Goal: Check status: Check status

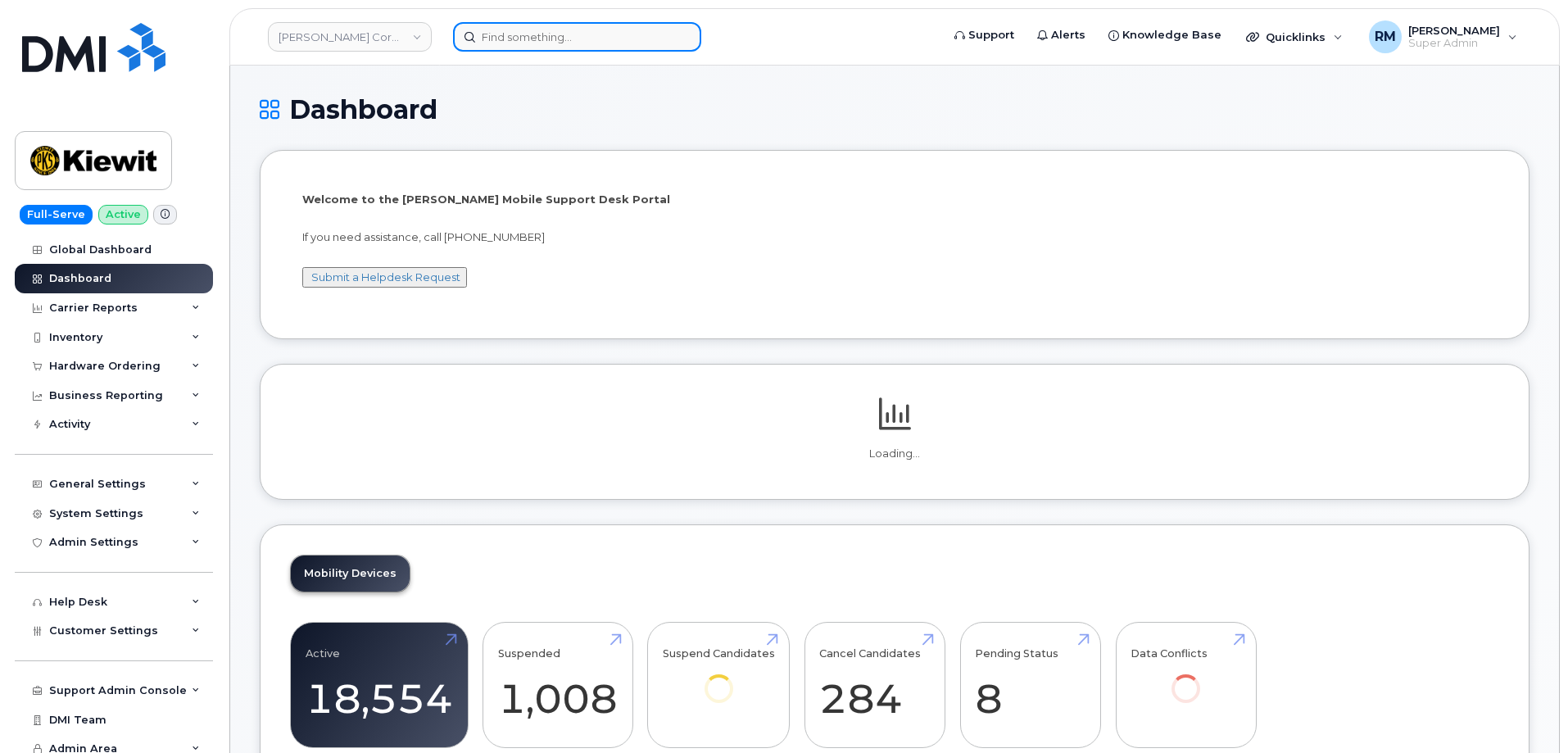
click at [525, 42] on input at bounding box center [577, 36] width 248 height 29
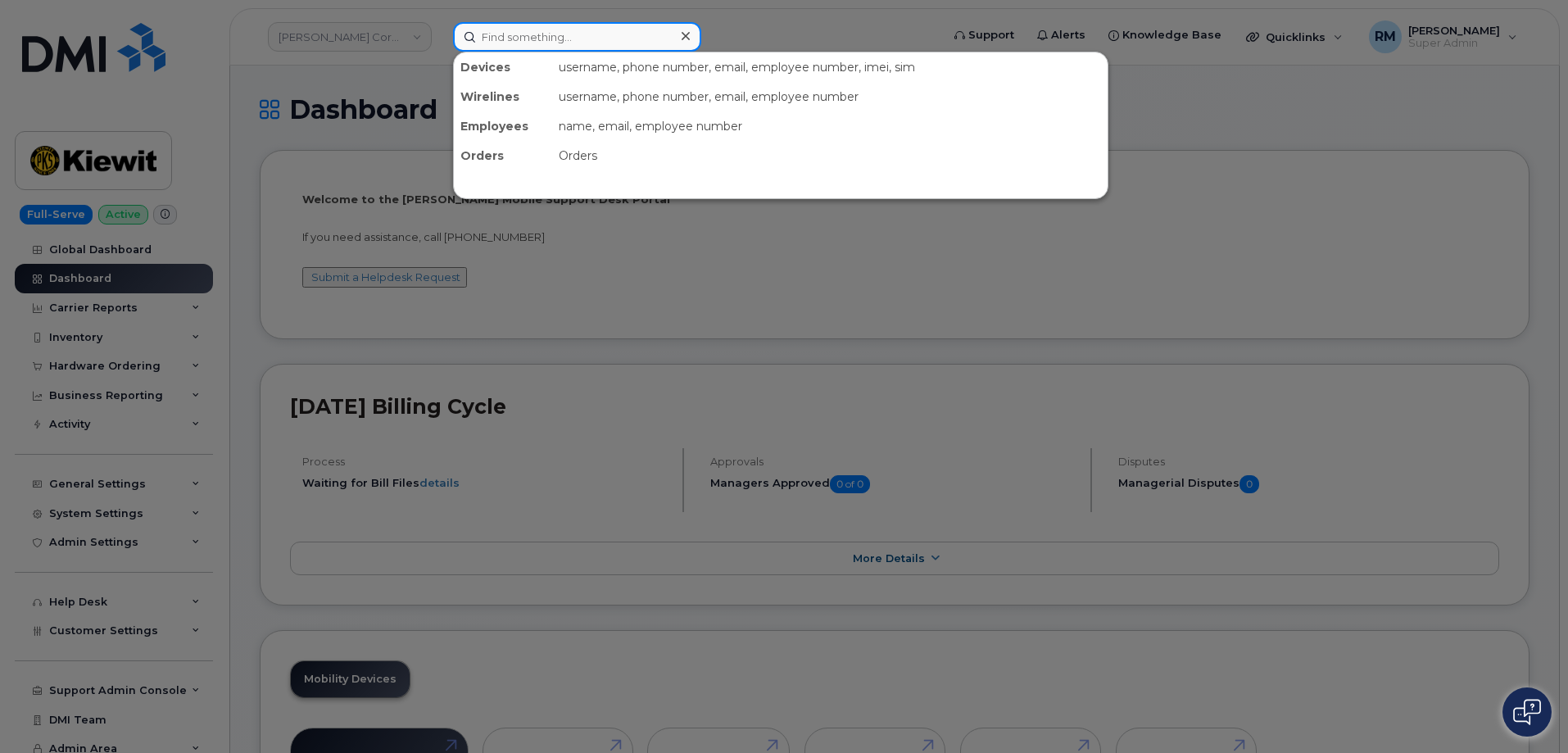
paste input "298434"
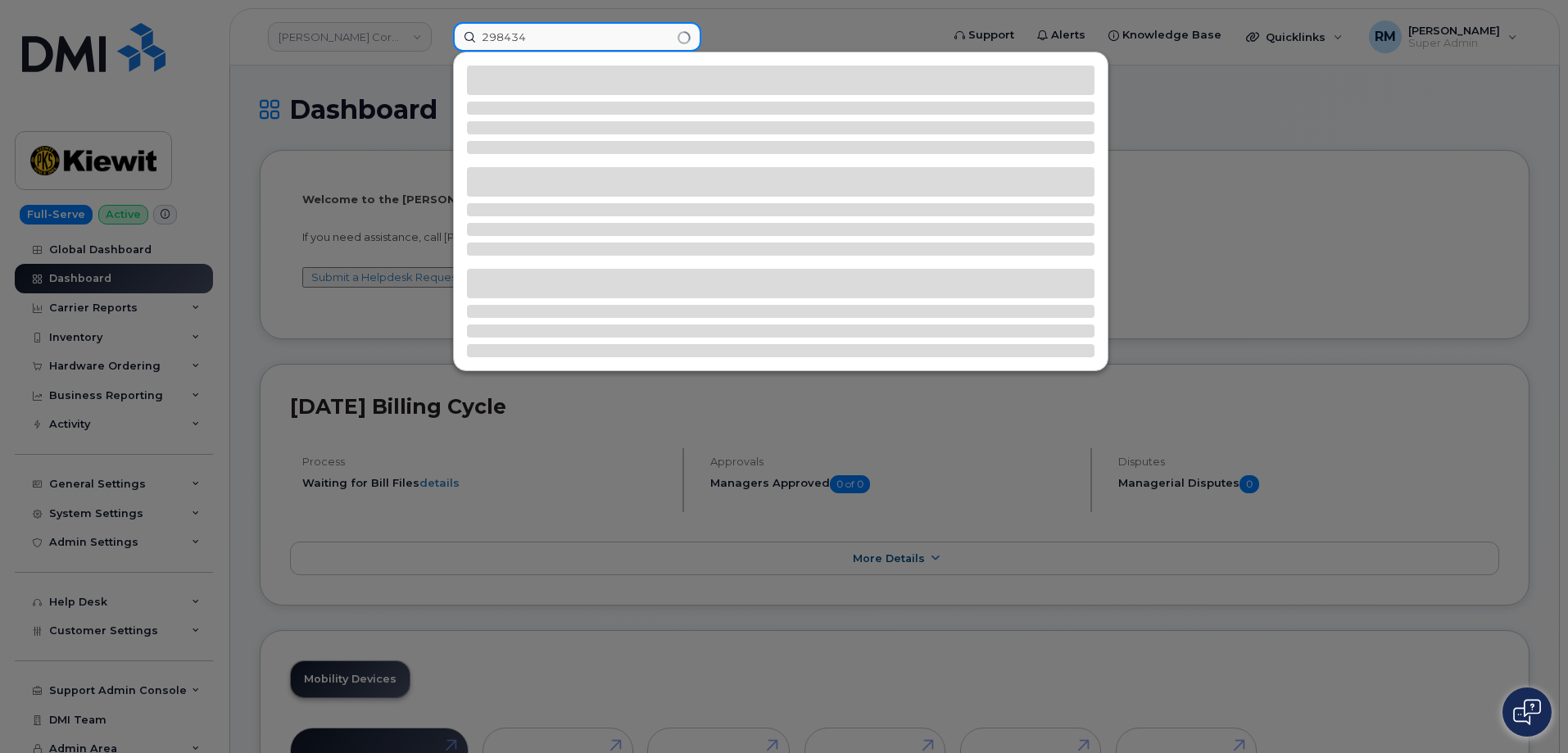
type input "298434"
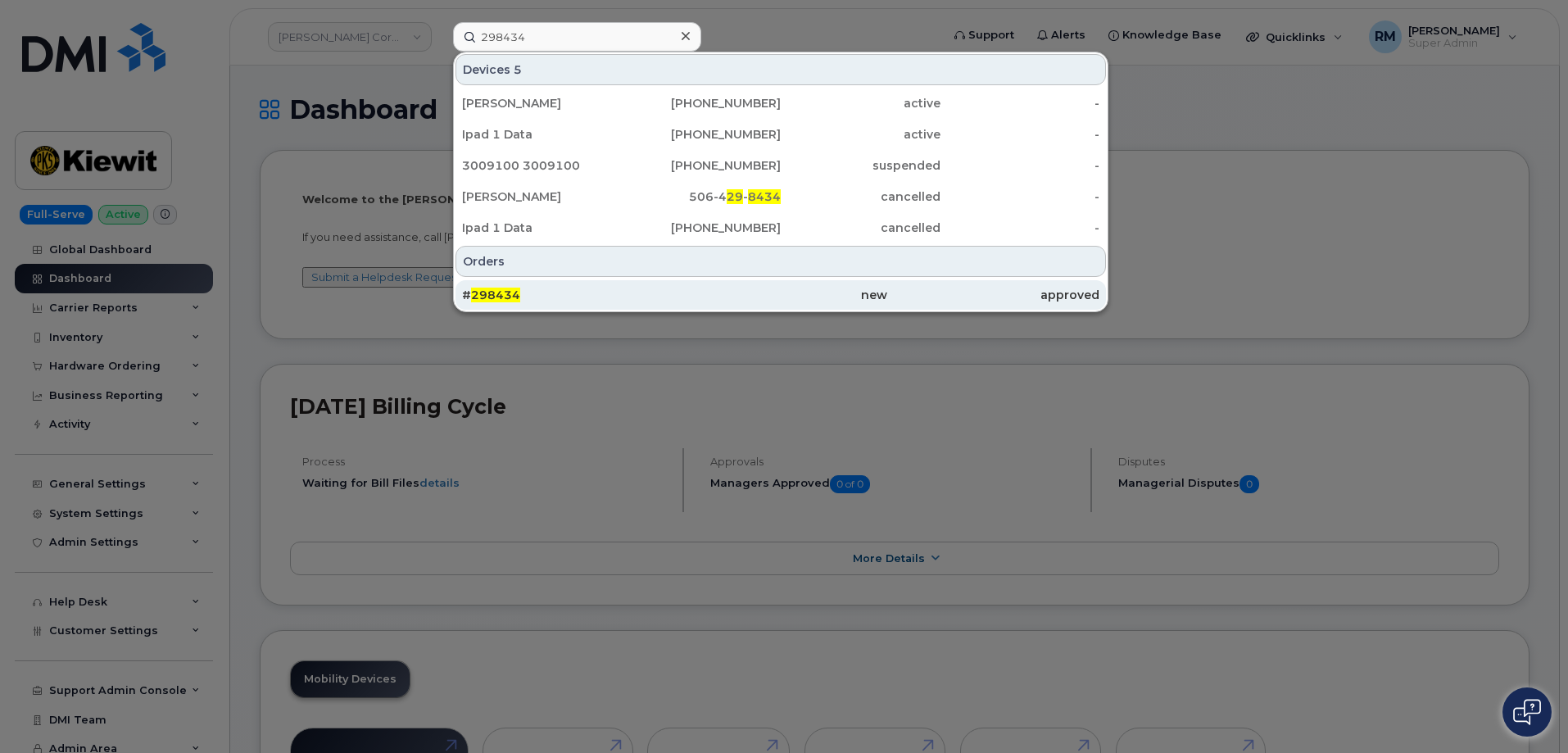
click at [674, 308] on div "# 298434" at bounding box center [780, 294] width 212 height 29
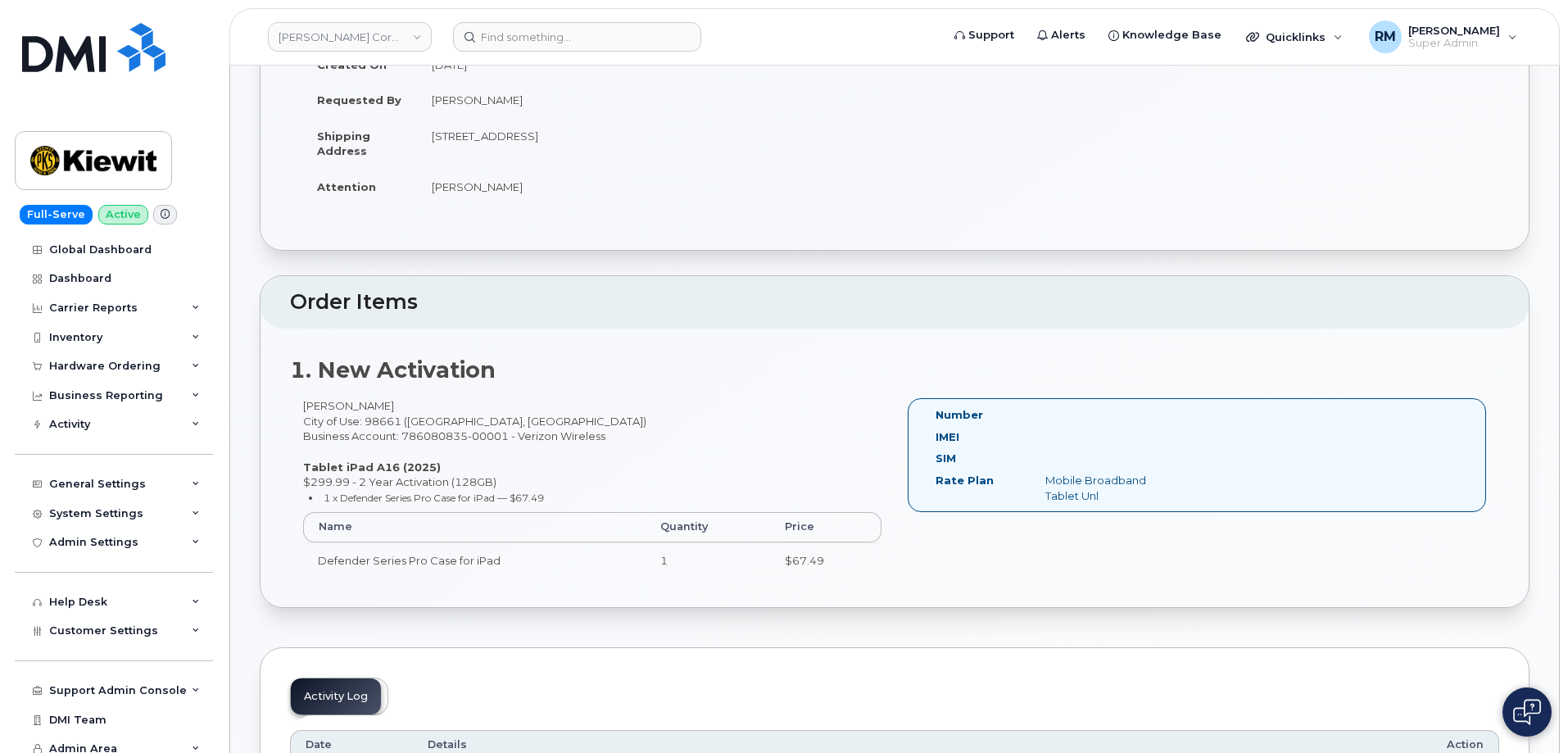
scroll to position [246, 0]
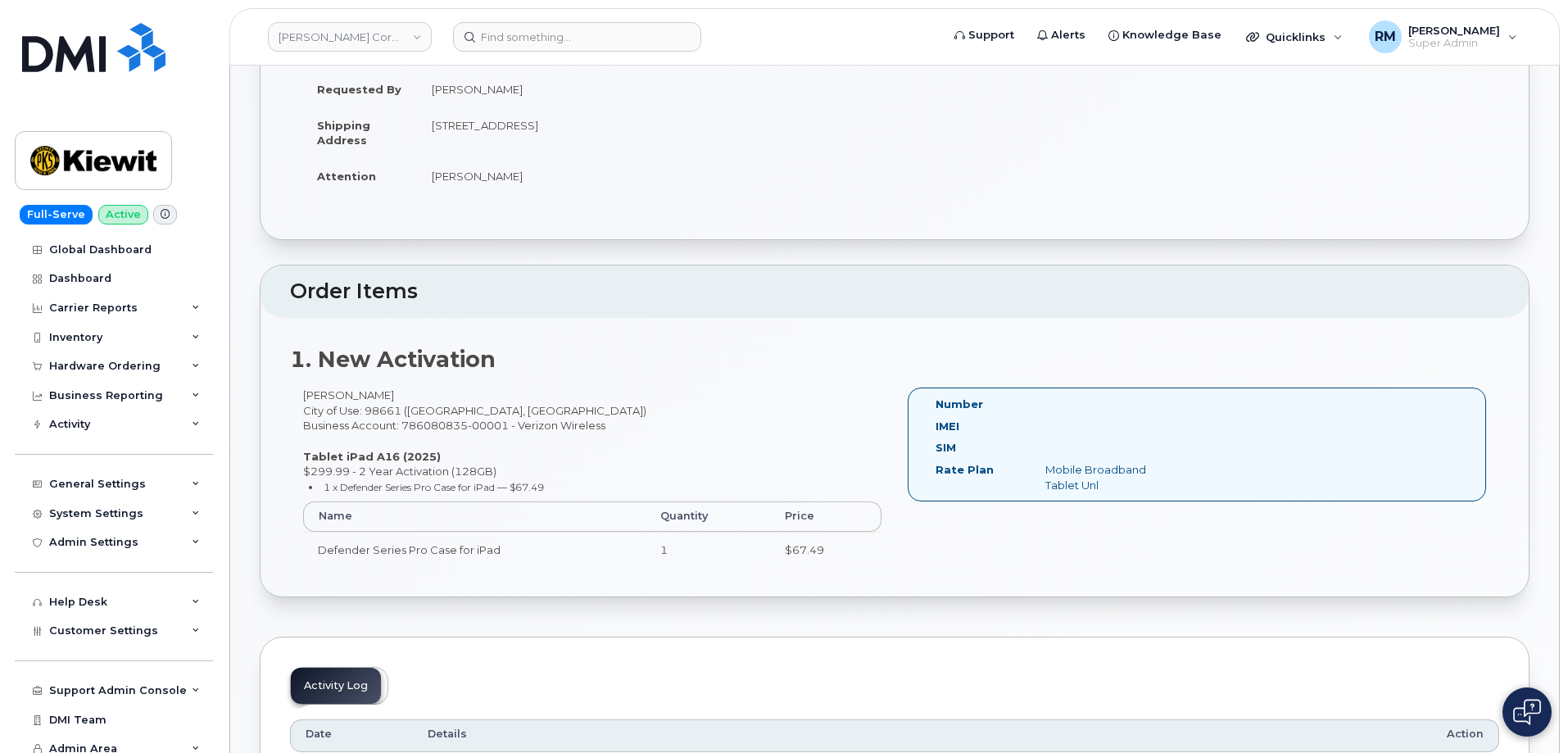
drag, startPoint x: 544, startPoint y: 177, endPoint x: 425, endPoint y: 178, distance: 119.0
click at [425, 178] on td "[PERSON_NAME]" at bounding box center [650, 176] width 465 height 36
copy td "[PERSON_NAME]"
drag, startPoint x: 1330, startPoint y: 280, endPoint x: 1193, endPoint y: 314, distance: 141.2
click at [1330, 280] on h2 "Order Items" at bounding box center [895, 291] width 1210 height 23
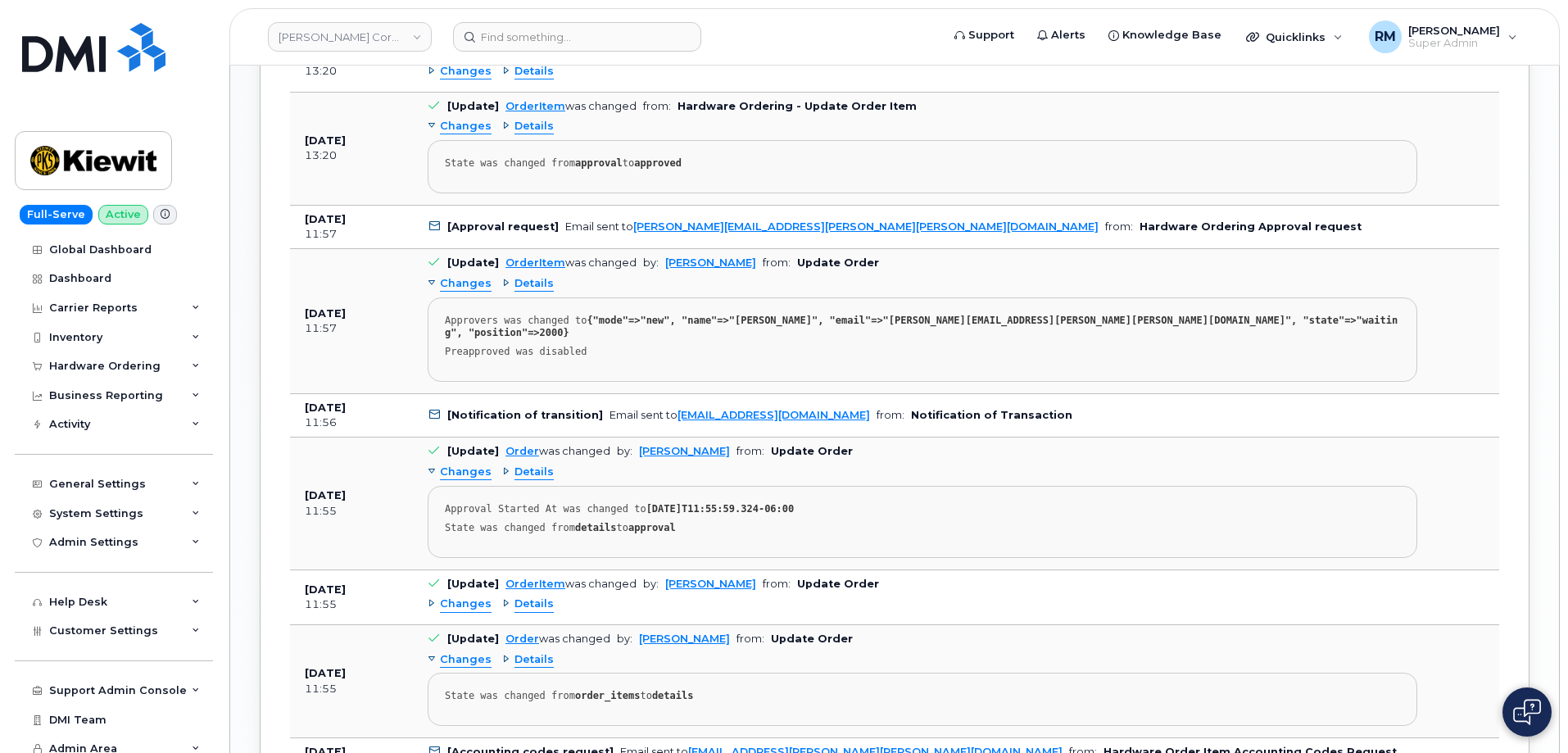
scroll to position [1311, 0]
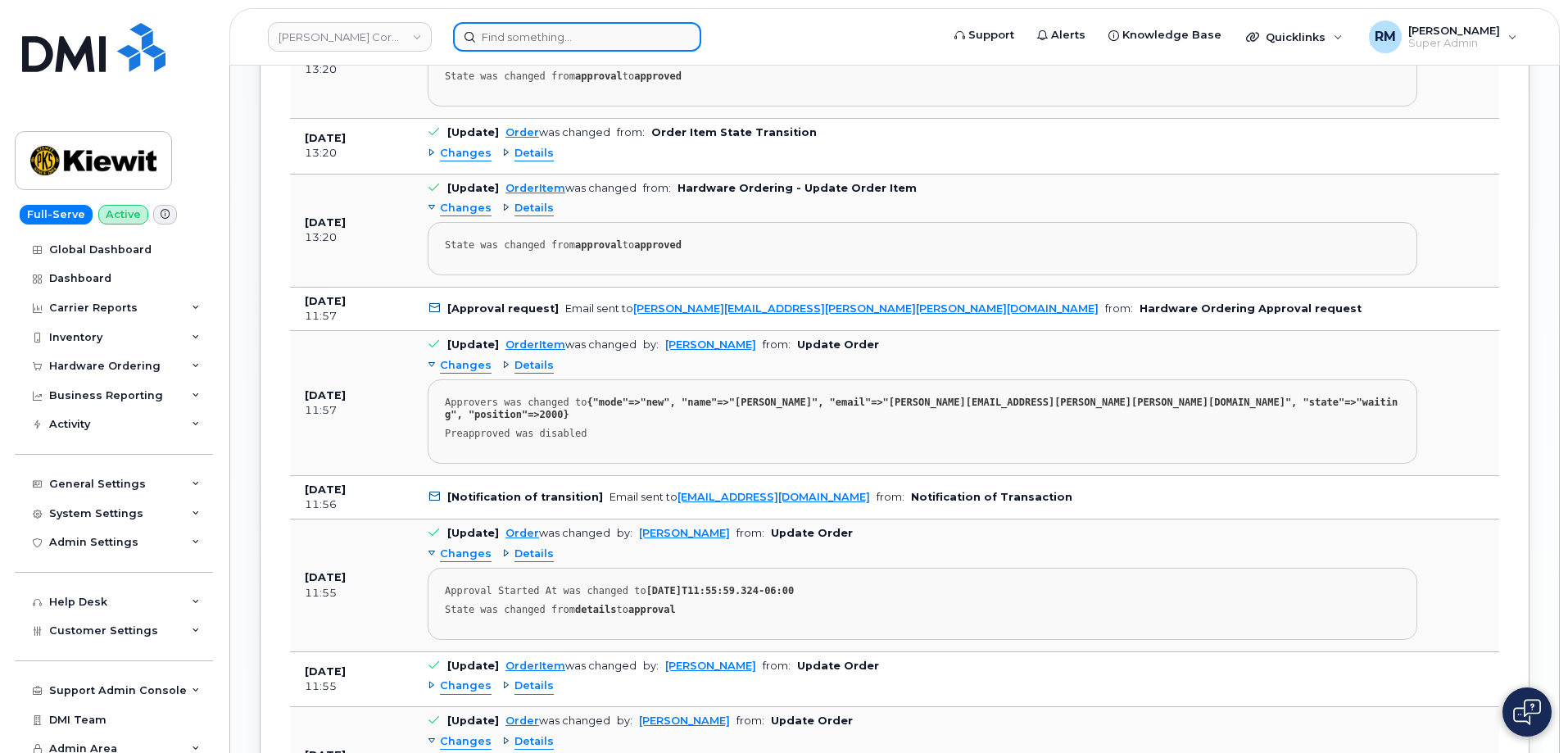
click at [530, 51] on input at bounding box center [577, 36] width 248 height 29
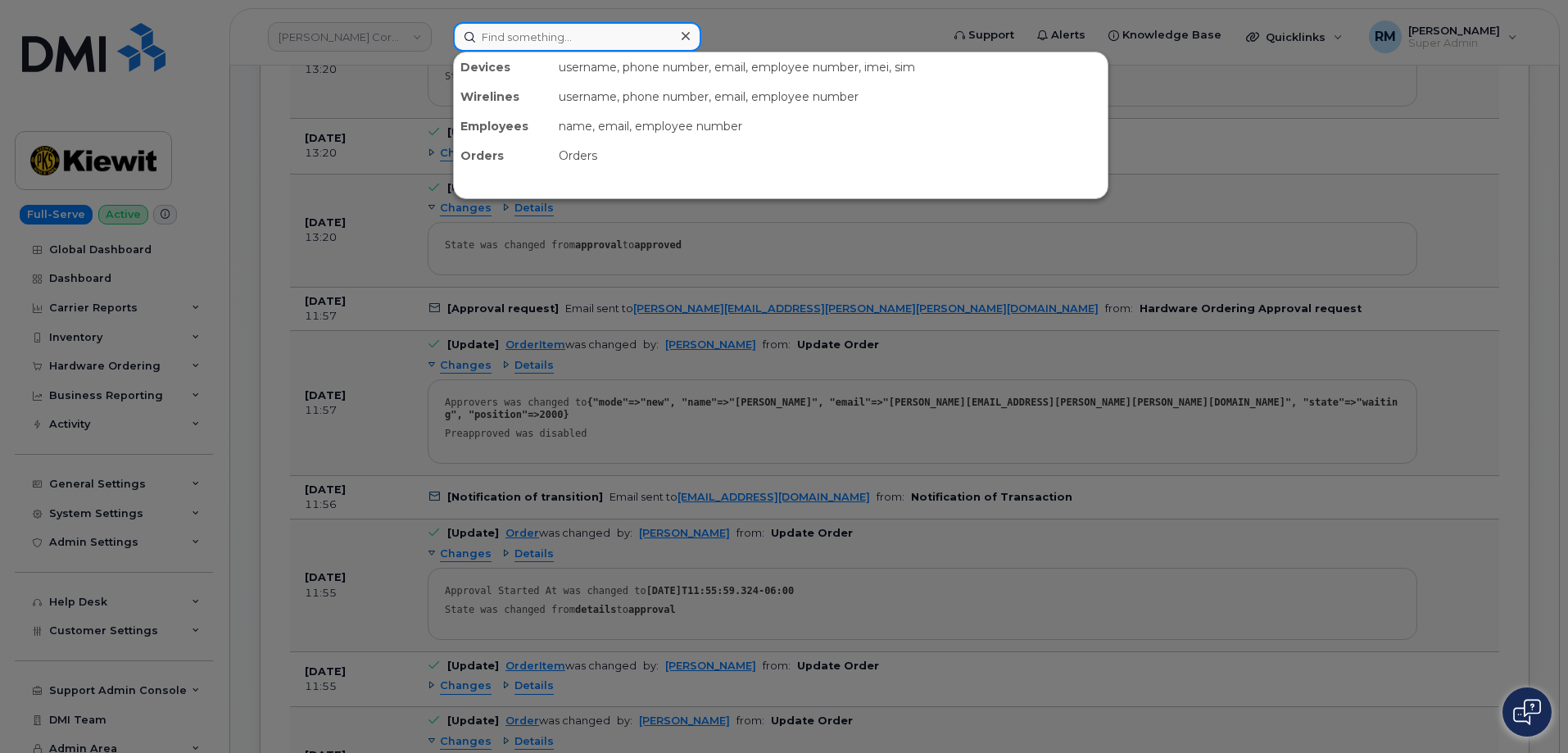
paste input "298437"
type input "298437"
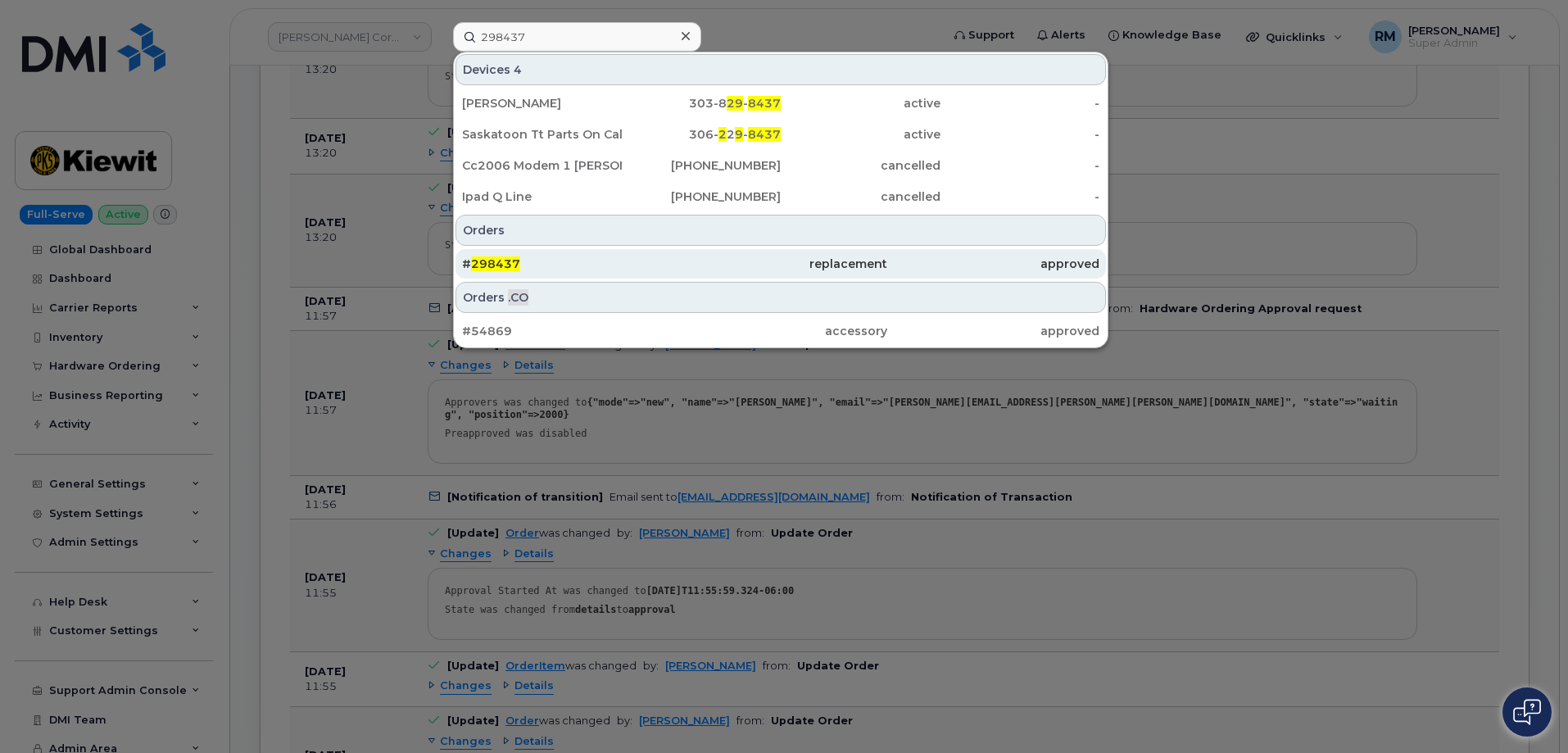
click at [497, 267] on span "298437" at bounding box center [496, 264] width 49 height 15
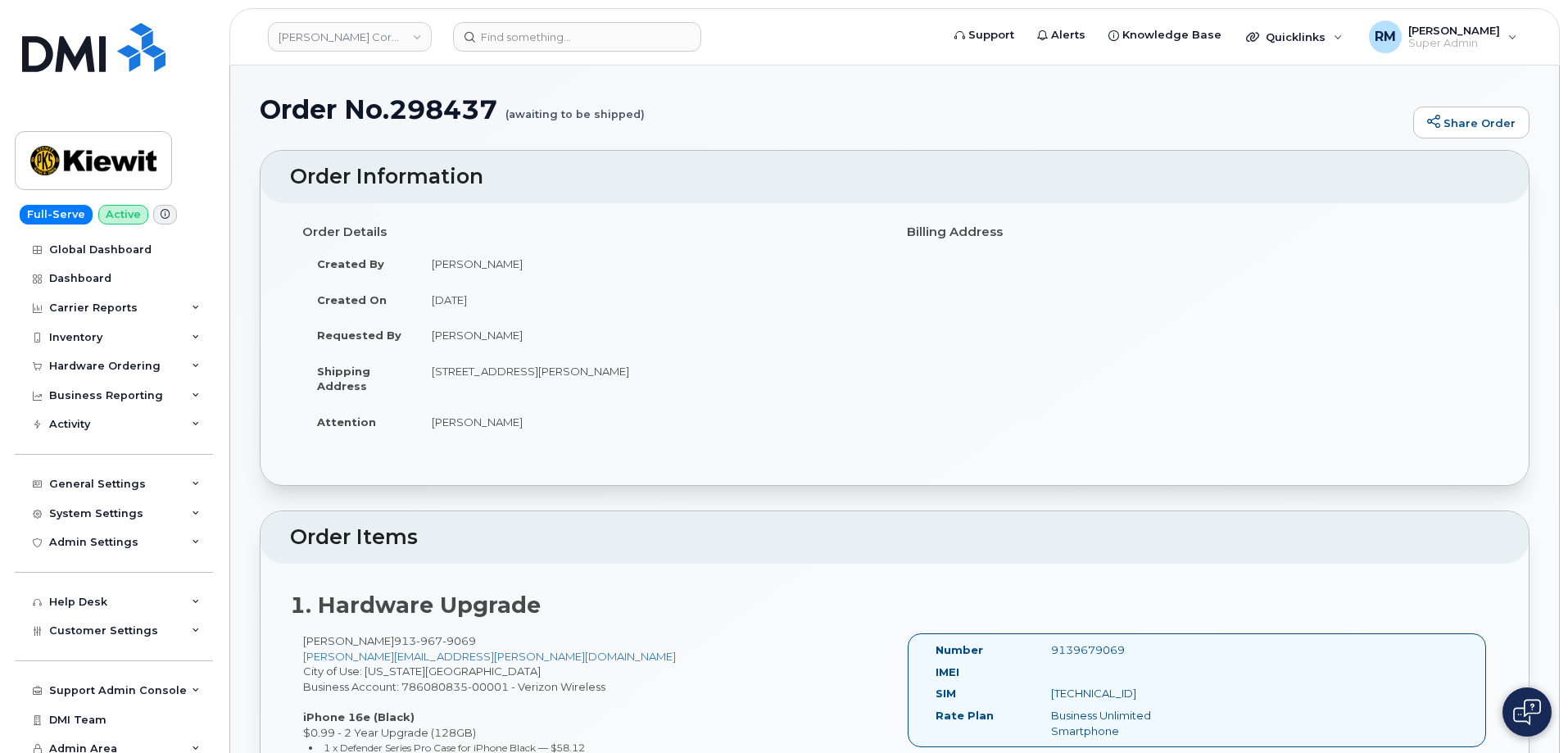
click at [463, 118] on h1 "Order No.298437 (awaiting to be shipped)" at bounding box center [832, 109] width 1145 height 28
copy h1 "298437"
drag, startPoint x: 524, startPoint y: 258, endPoint x: 432, endPoint y: 263, distance: 92.1
click at [432, 263] on td "[PERSON_NAME]" at bounding box center [650, 264] width 465 height 36
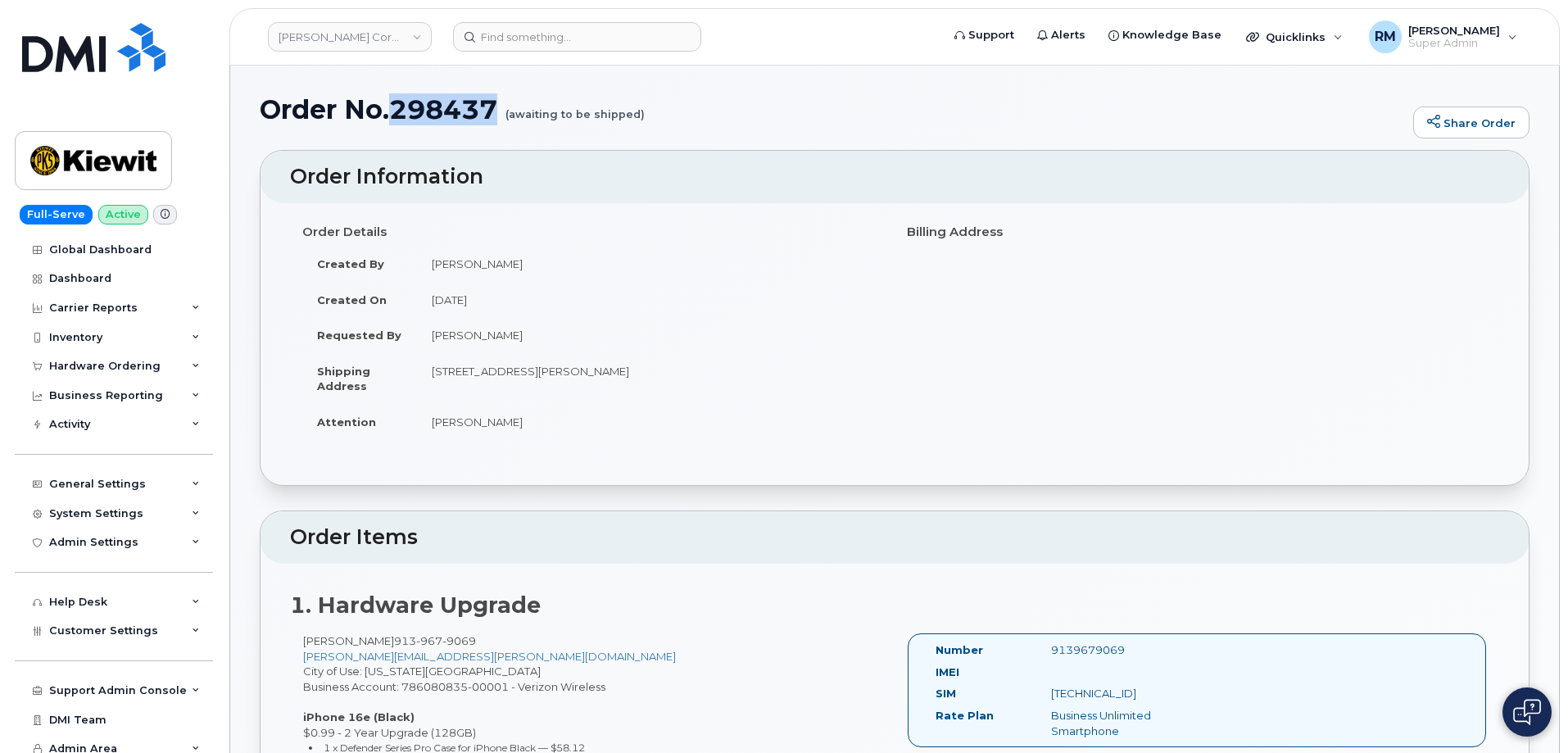
copy td "[PERSON_NAME]"
